Goal: Task Accomplishment & Management: Complete application form

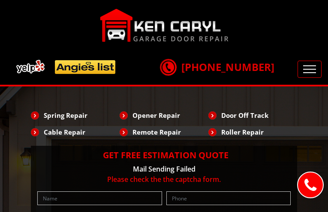
type input "orTPKhiwSBjGYj"
type input "5567473095"
type input "[EMAIL_ADDRESS][DOMAIN_NAME]"
type input "tizJtGCFOSE"
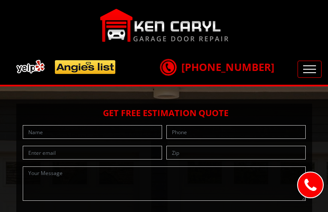
type input "SXlCTZCFSUR"
type input "3102381821"
type input "[EMAIL_ADDRESS][DOMAIN_NAME]"
type input "ueBypeoi"
